Goal: Information Seeking & Learning: Learn about a topic

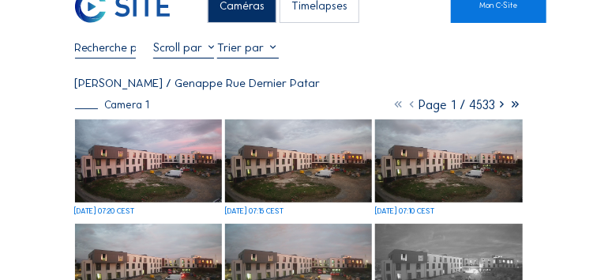
scroll to position [39, 0]
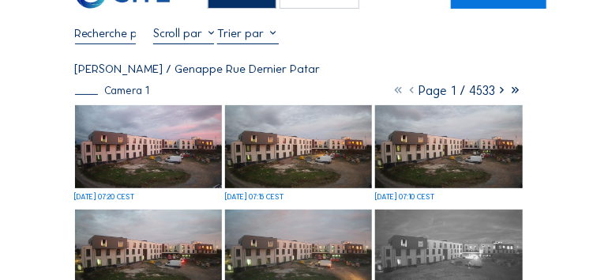
click at [207, 126] on img at bounding box center [148, 146] width 147 height 83
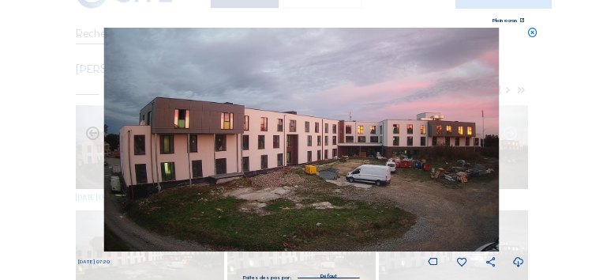
click at [509, 134] on icon at bounding box center [510, 134] width 17 height 17
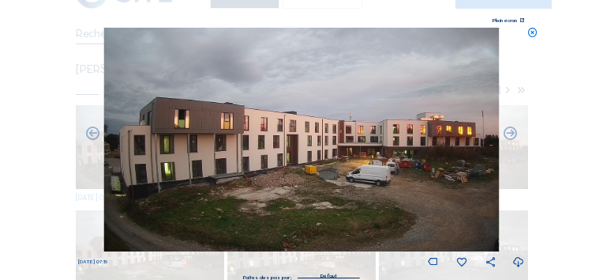
click at [509, 134] on icon at bounding box center [510, 134] width 17 height 17
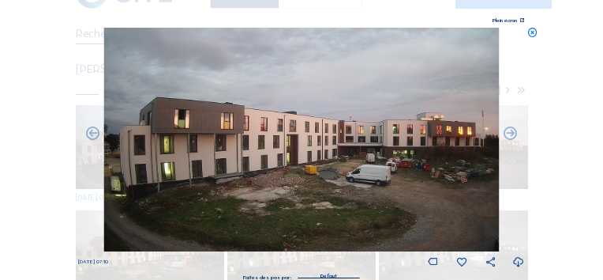
click at [509, 134] on icon at bounding box center [510, 134] width 17 height 17
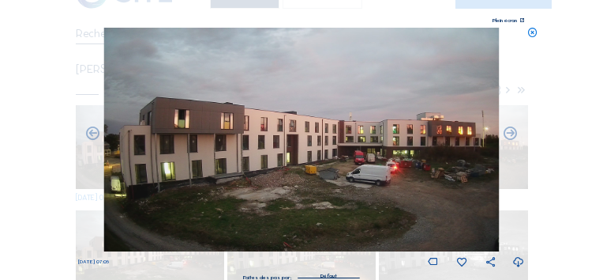
click at [509, 134] on icon at bounding box center [510, 134] width 17 height 17
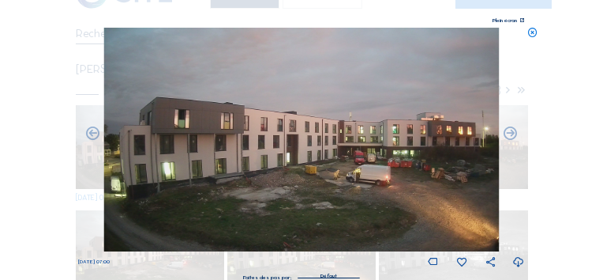
click at [509, 134] on icon at bounding box center [510, 134] width 17 height 17
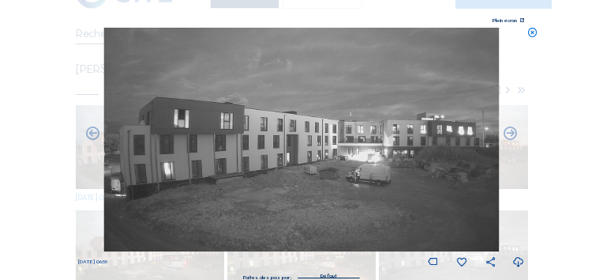
click at [531, 33] on icon at bounding box center [533, 33] width 11 height 11
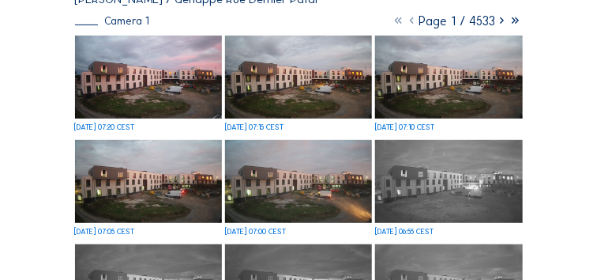
scroll to position [118, 0]
